Goal: Find specific page/section: Find specific page/section

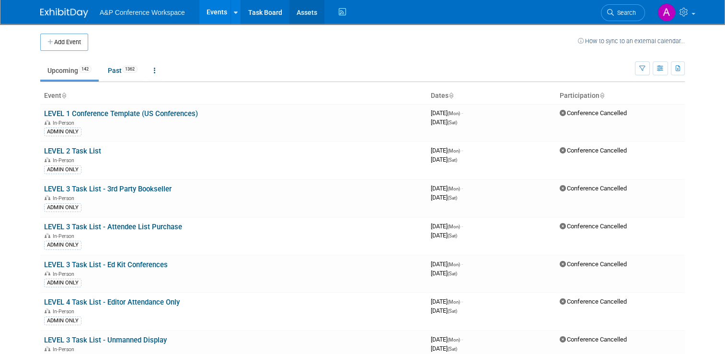
click at [301, 12] on link "Assets" at bounding box center [307, 12] width 35 height 24
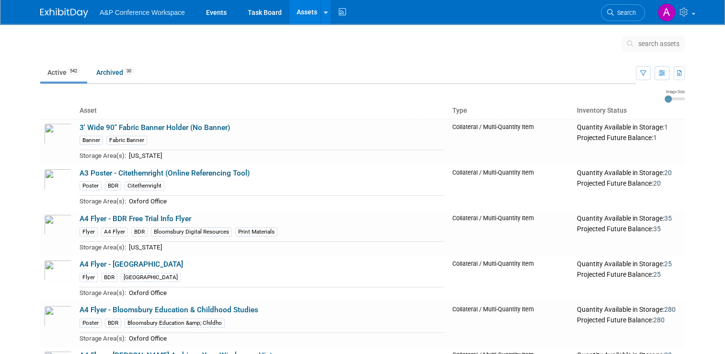
click at [661, 42] on span "search assets" at bounding box center [659, 44] width 41 height 8
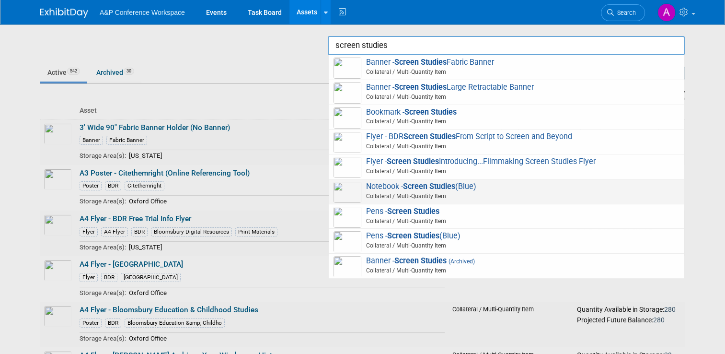
click at [413, 187] on strong "Screen Studies" at bounding box center [429, 186] width 52 height 9
type input "Notebook - Screen Studies (Blue)"
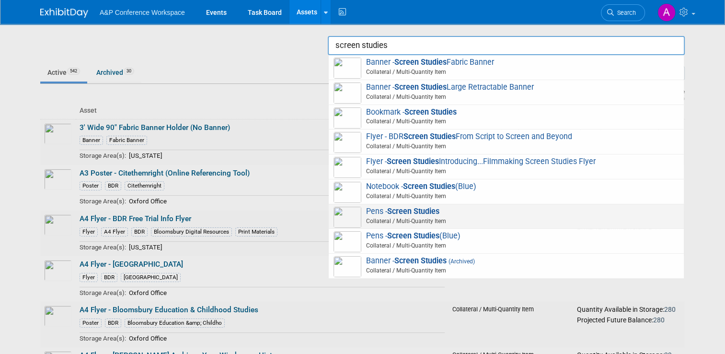
click at [546, 217] on span "Collateral / Multi-Quantity Item" at bounding box center [508, 221] width 343 height 9
type input "Pens - Screen Studies"
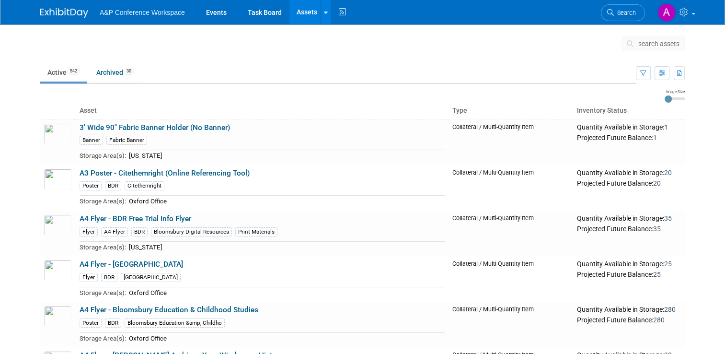
click at [654, 42] on span "search assets" at bounding box center [659, 44] width 41 height 8
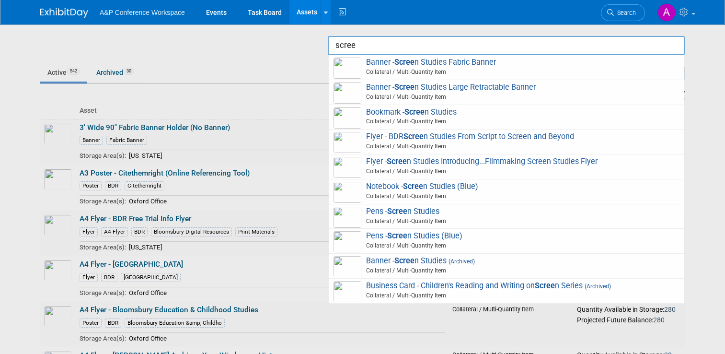
click at [433, 233] on span "Pens - Scree n Studies (Blue) Collateral / Multi-Quantity Item" at bounding box center [507, 241] width 346 height 20
type input "Pens - Screen Studies (Blue)"
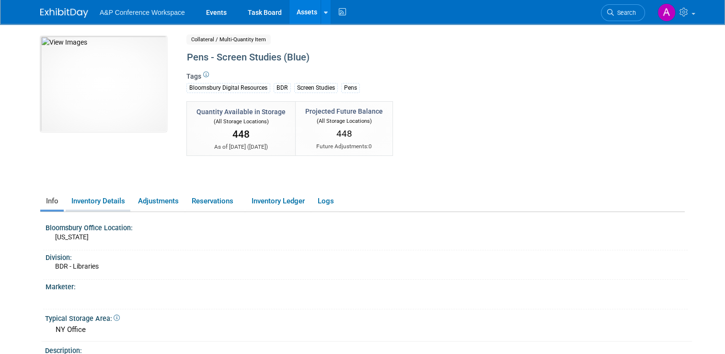
click at [106, 200] on link "Inventory Details" at bounding box center [98, 201] width 65 height 17
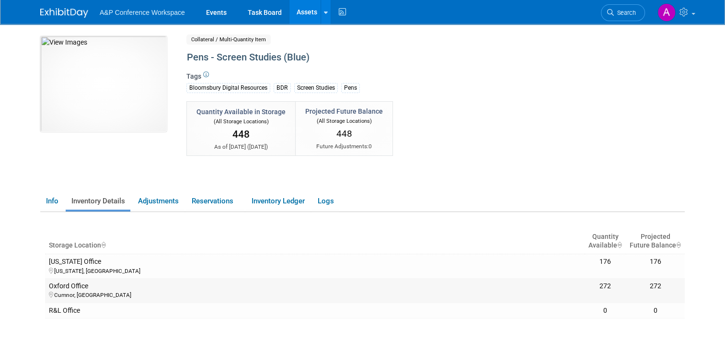
click at [110, 291] on div "Cumnor, [GEOGRAPHIC_DATA]" at bounding box center [315, 294] width 532 height 9
click at [330, 342] on div "Storage Location Quantity Available Projected Future Balance [US_STATE] Office …" at bounding box center [365, 293] width 640 height 162
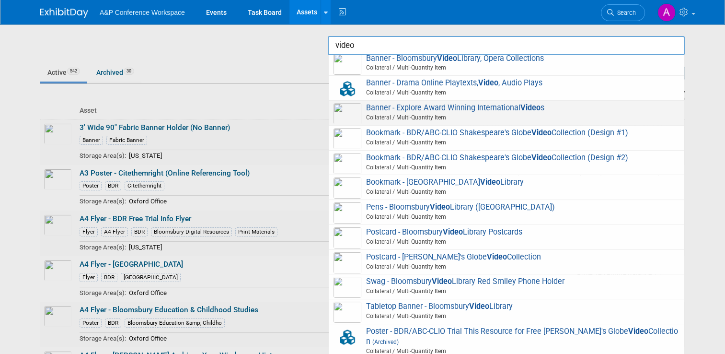
scroll to position [55, 0]
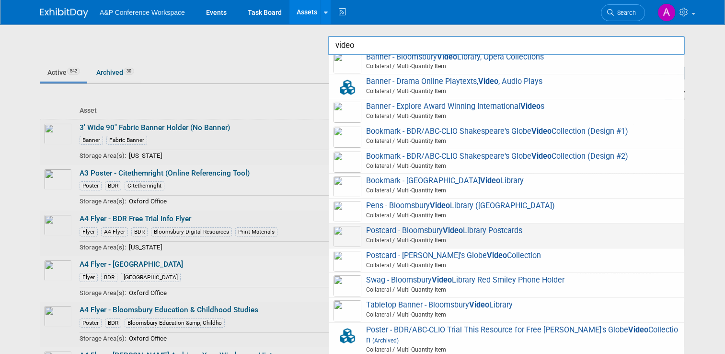
click at [475, 237] on span "Collateral / Multi-Quantity Item" at bounding box center [508, 240] width 343 height 9
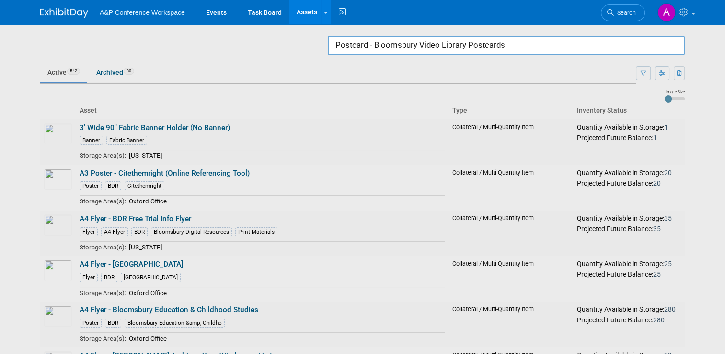
click at [537, 48] on input "Postcard - Bloomsbury Video Library Postcards" at bounding box center [506, 45] width 357 height 19
drag, startPoint x: 531, startPoint y: 43, endPoint x: 212, endPoint y: 40, distance: 319.3
click at [212, 40] on body "A&P Conference Workspace Events Task Board Assets Search Assets Storage Locatio…" at bounding box center [362, 177] width 725 height 354
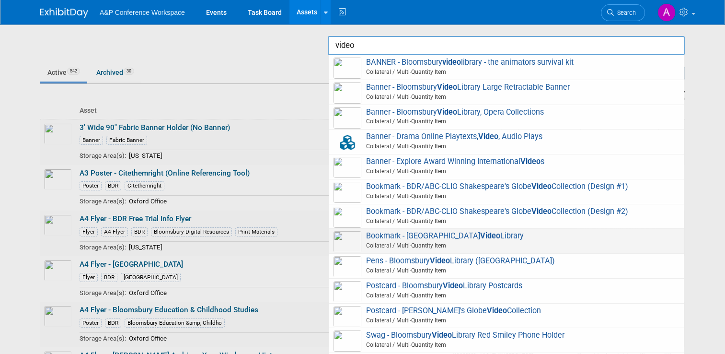
click at [539, 245] on span "Collateral / Multi-Quantity Item" at bounding box center [508, 245] width 343 height 9
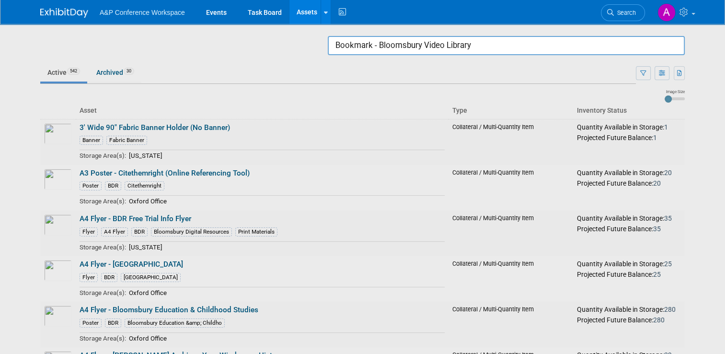
drag, startPoint x: 354, startPoint y: 36, endPoint x: 247, endPoint y: 38, distance: 106.9
click at [247, 38] on body "A&P Conference Workspace Events Task Board Assets Search Assets Storage Locatio…" at bounding box center [362, 177] width 725 height 354
click at [363, 34] on div at bounding box center [363, 177] width 0 height 354
drag, startPoint x: 386, startPoint y: 40, endPoint x: 288, endPoint y: 57, distance: 99.7
click at [298, 55] on body "A&P Conference Workspace Events Task Board Assets Search Assets Storage Locatio…" at bounding box center [362, 177] width 725 height 354
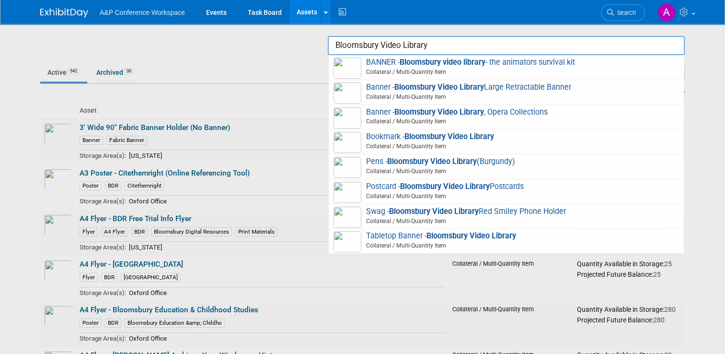
drag, startPoint x: 441, startPoint y: 42, endPoint x: 310, endPoint y: 45, distance: 131.4
click at [311, 45] on body "A&P Conference Workspace Events Task Board Assets Search Assets Storage Locatio…" at bounding box center [362, 177] width 725 height 354
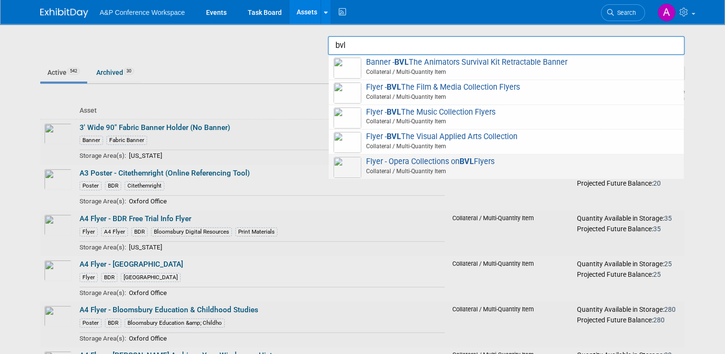
click at [396, 167] on span "Collateral / Multi-Quantity Item" at bounding box center [508, 171] width 343 height 9
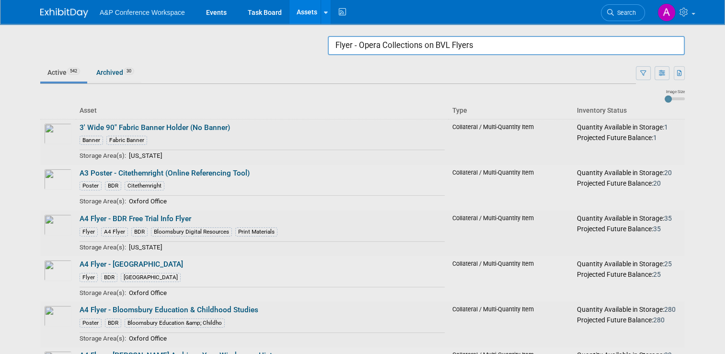
drag, startPoint x: 528, startPoint y: 51, endPoint x: 304, endPoint y: 37, distance: 224.3
click at [304, 37] on body "A&P Conference Workspace Events Task Board Assets Search Assets Storage Locatio…" at bounding box center [362, 177] width 725 height 354
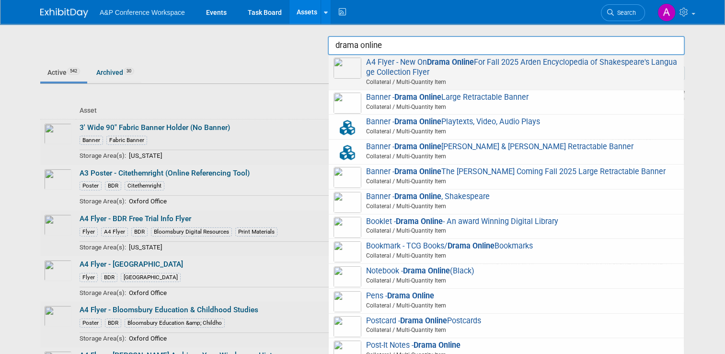
click at [481, 75] on span "A4 Flyer - New On Drama Online For Fall 2025 Arden Encyclopedia of Shakespeare'…" at bounding box center [507, 73] width 346 height 30
type input "A4 Flyer - New On Drama Online For Fall 2025 Arden Encyclopedia of Shakespeare&…"
